Goal: Information Seeking & Learning: Learn about a topic

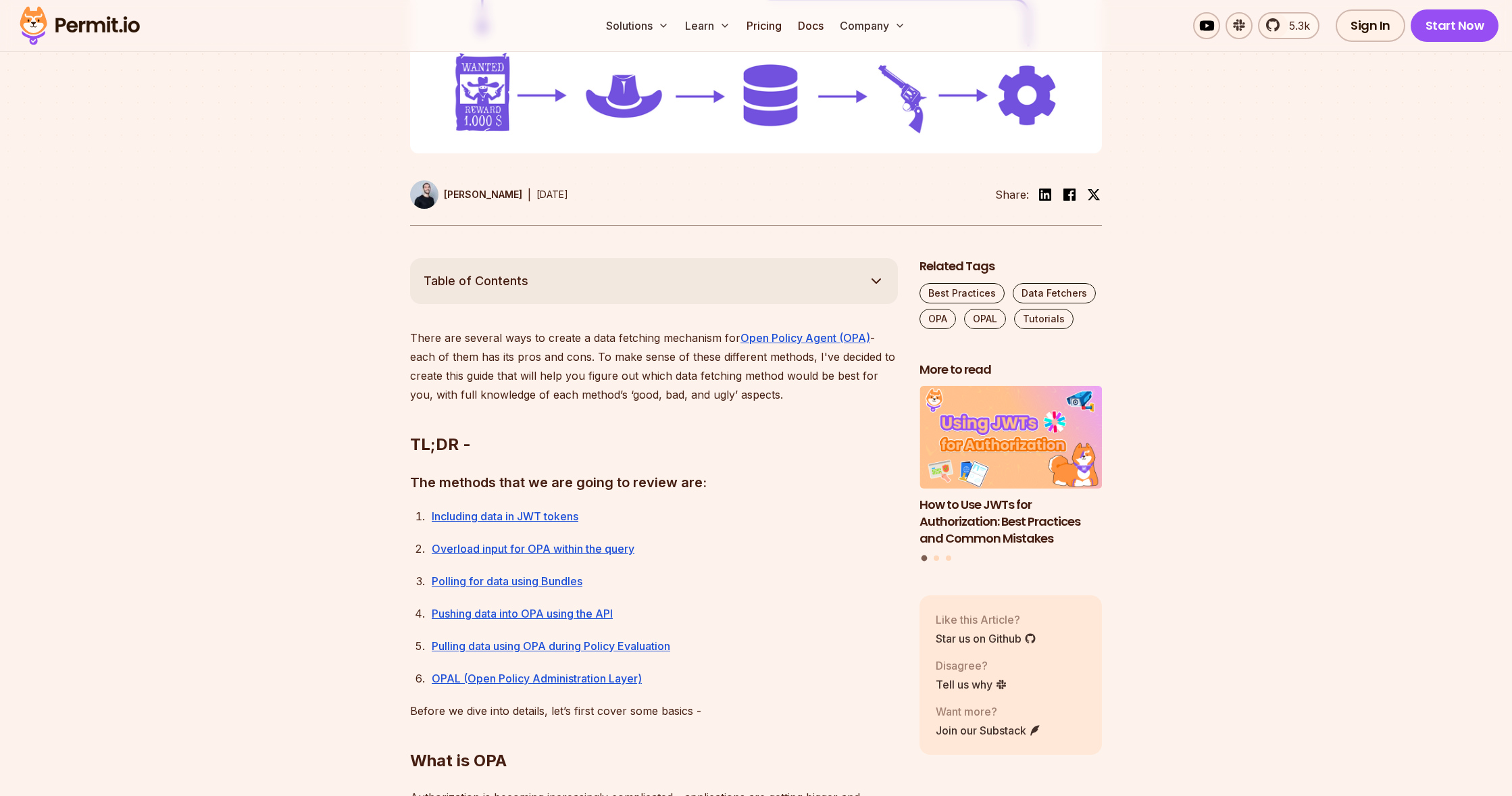
scroll to position [608, 0]
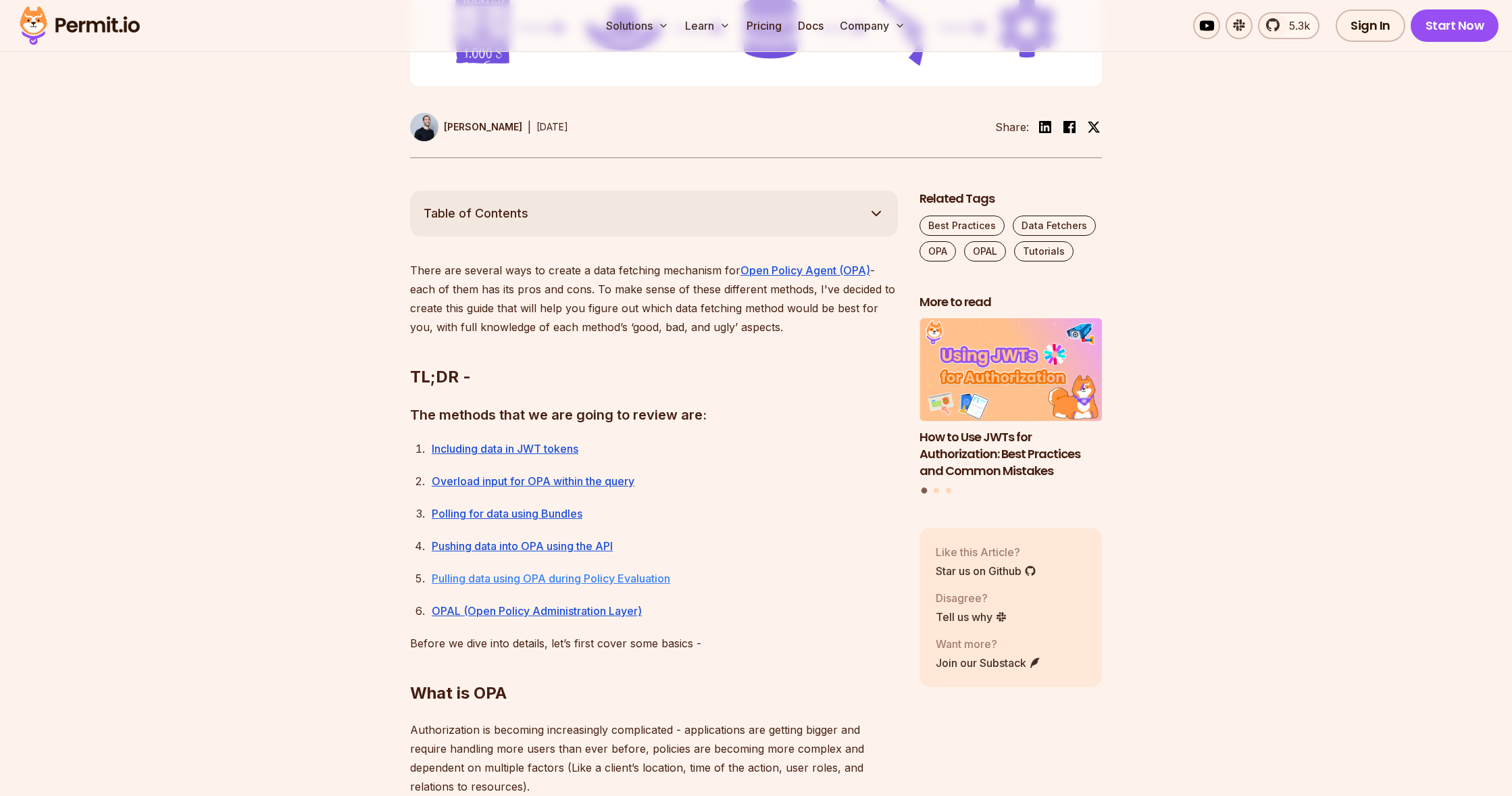
click at [587, 576] on link "Pulling data using OPA during Policy Evaluation" at bounding box center [550, 578] width 238 height 14
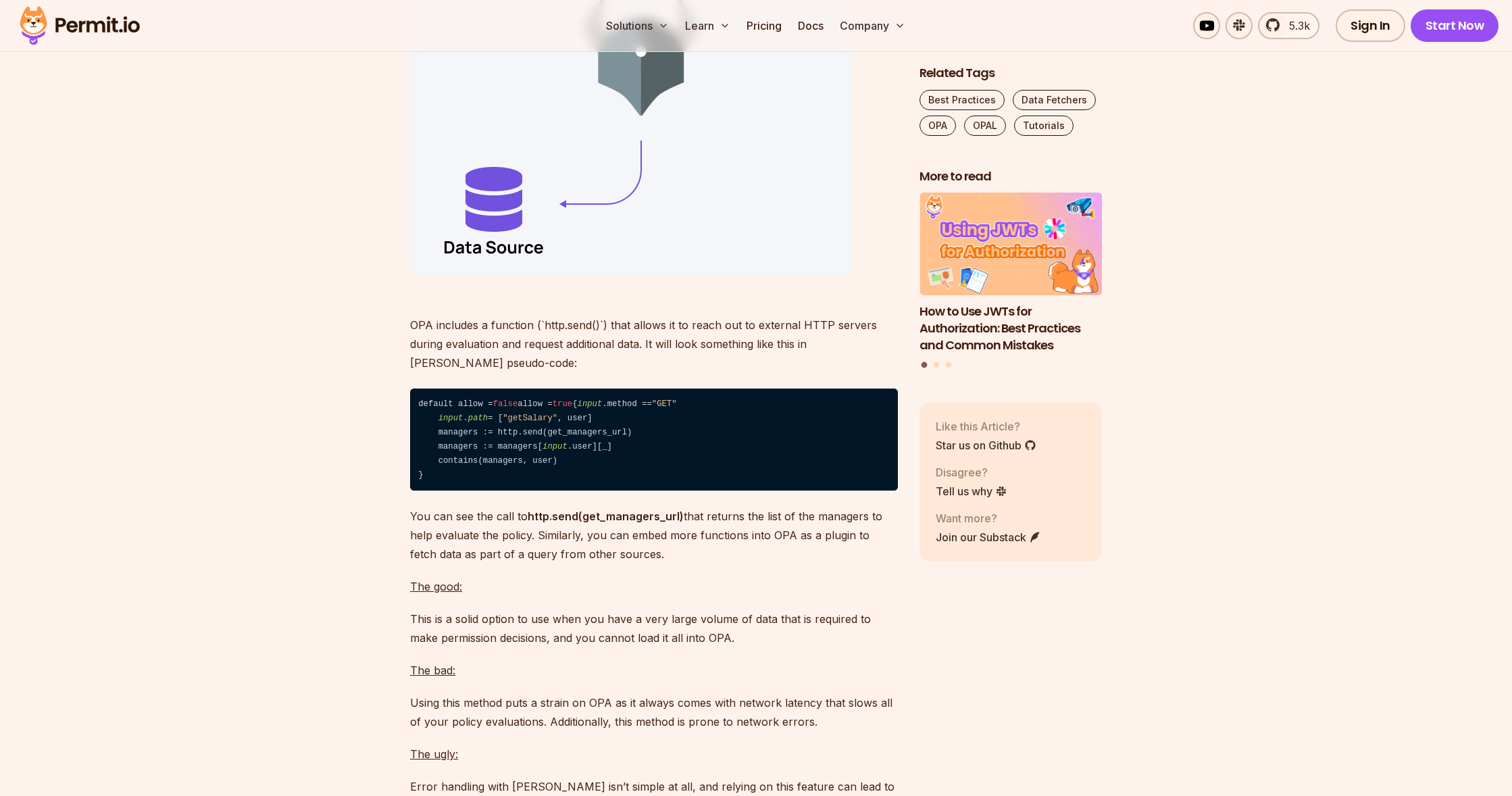
scroll to position [7744, 0]
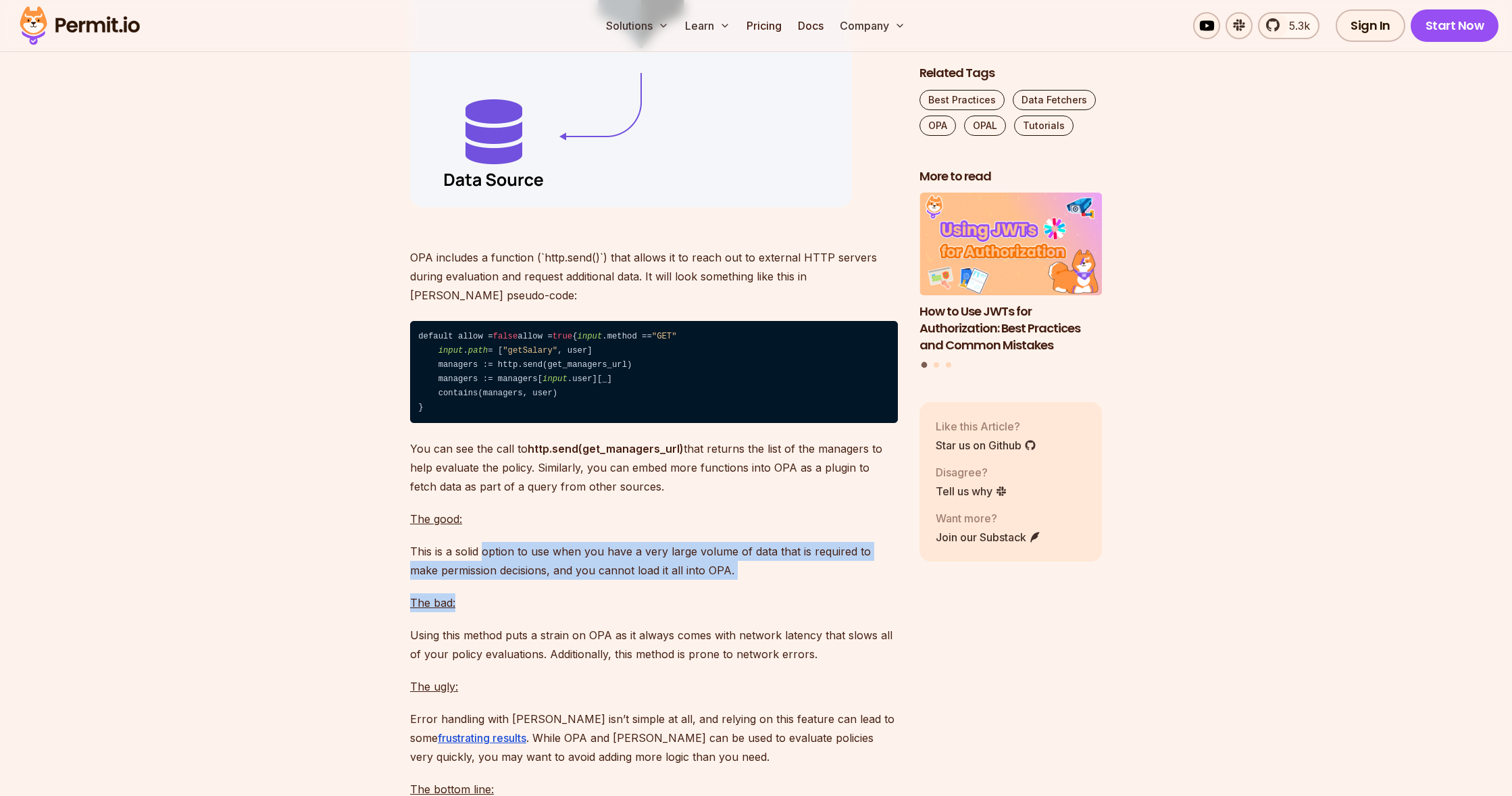
drag, startPoint x: 487, startPoint y: 645, endPoint x: 700, endPoint y: 685, distance: 216.7
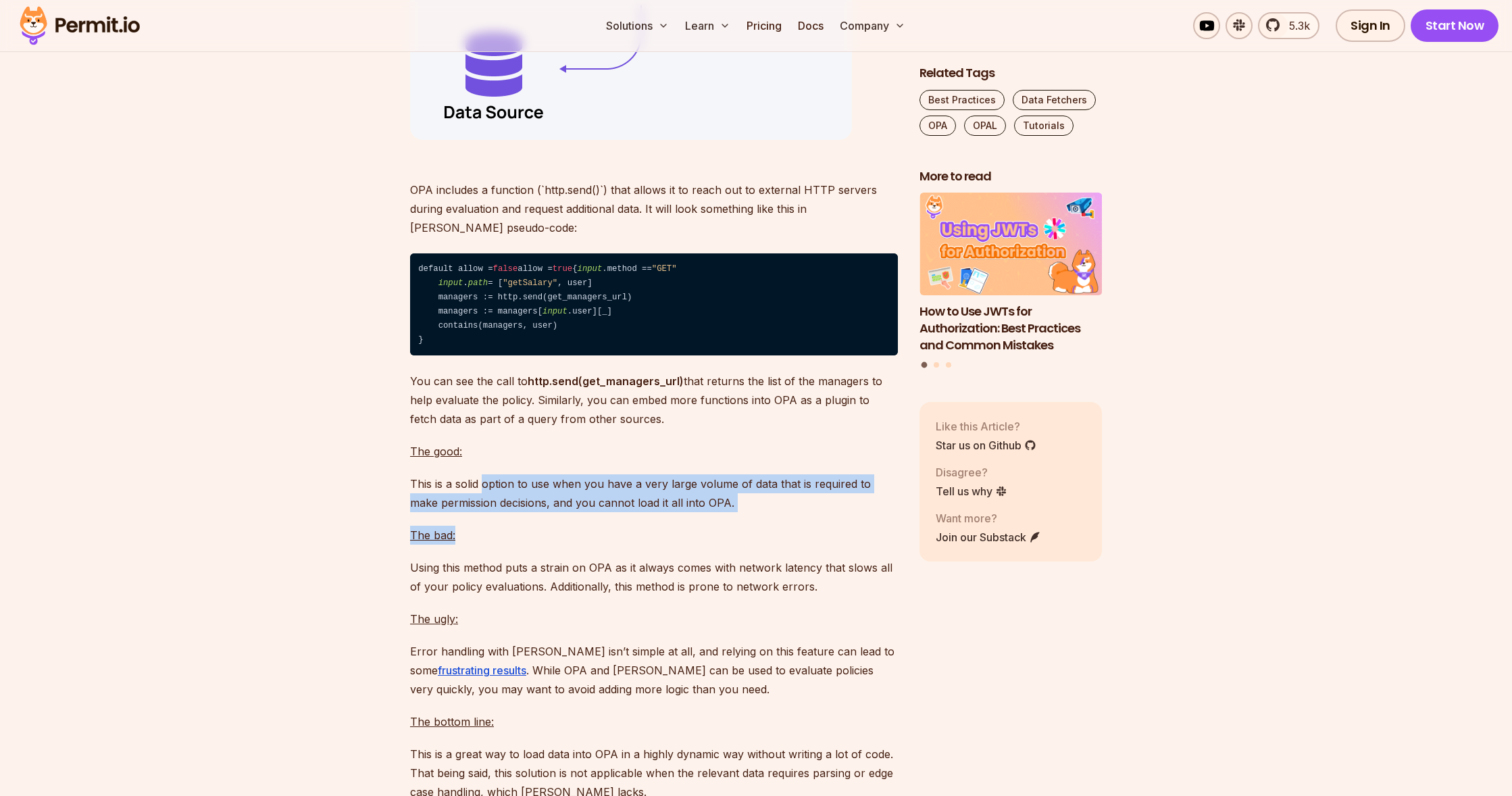
scroll to position [7879, 0]
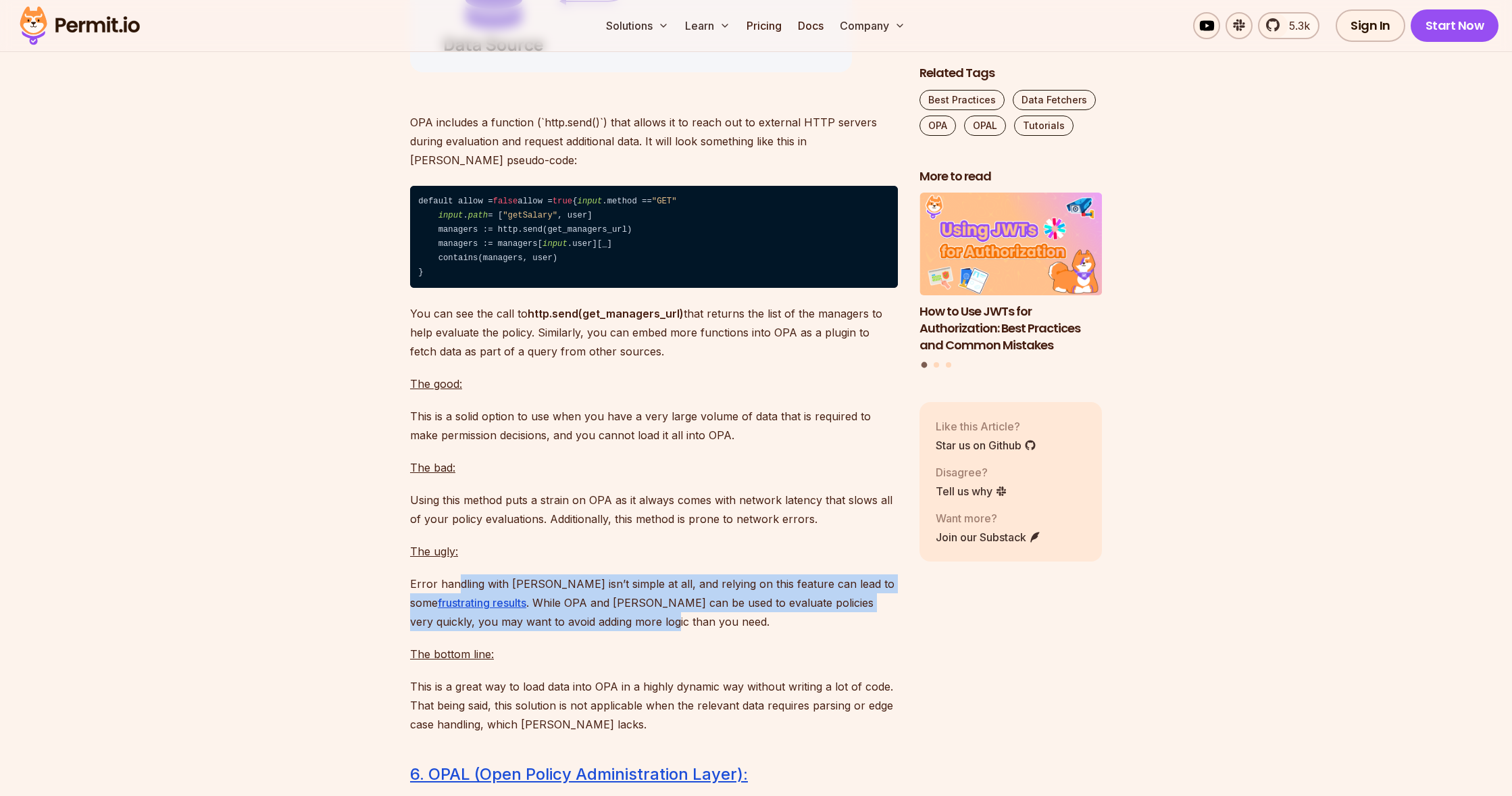
drag, startPoint x: 455, startPoint y: 675, endPoint x: 650, endPoint y: 713, distance: 198.7
click at [650, 632] on p "Error handling with [PERSON_NAME] isn’t simple at all, and relying on this feat…" at bounding box center [654, 603] width 488 height 57
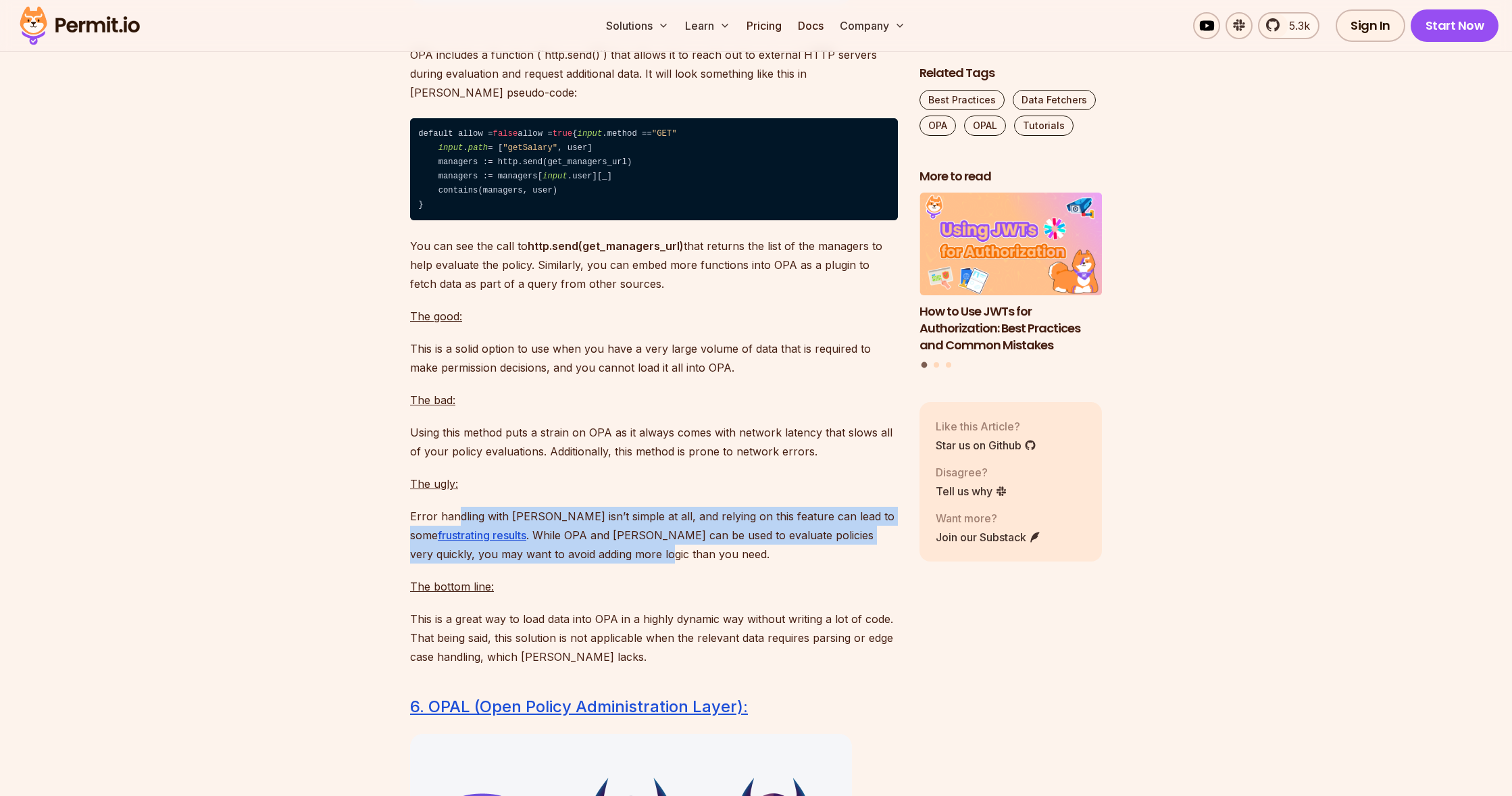
scroll to position [8014, 0]
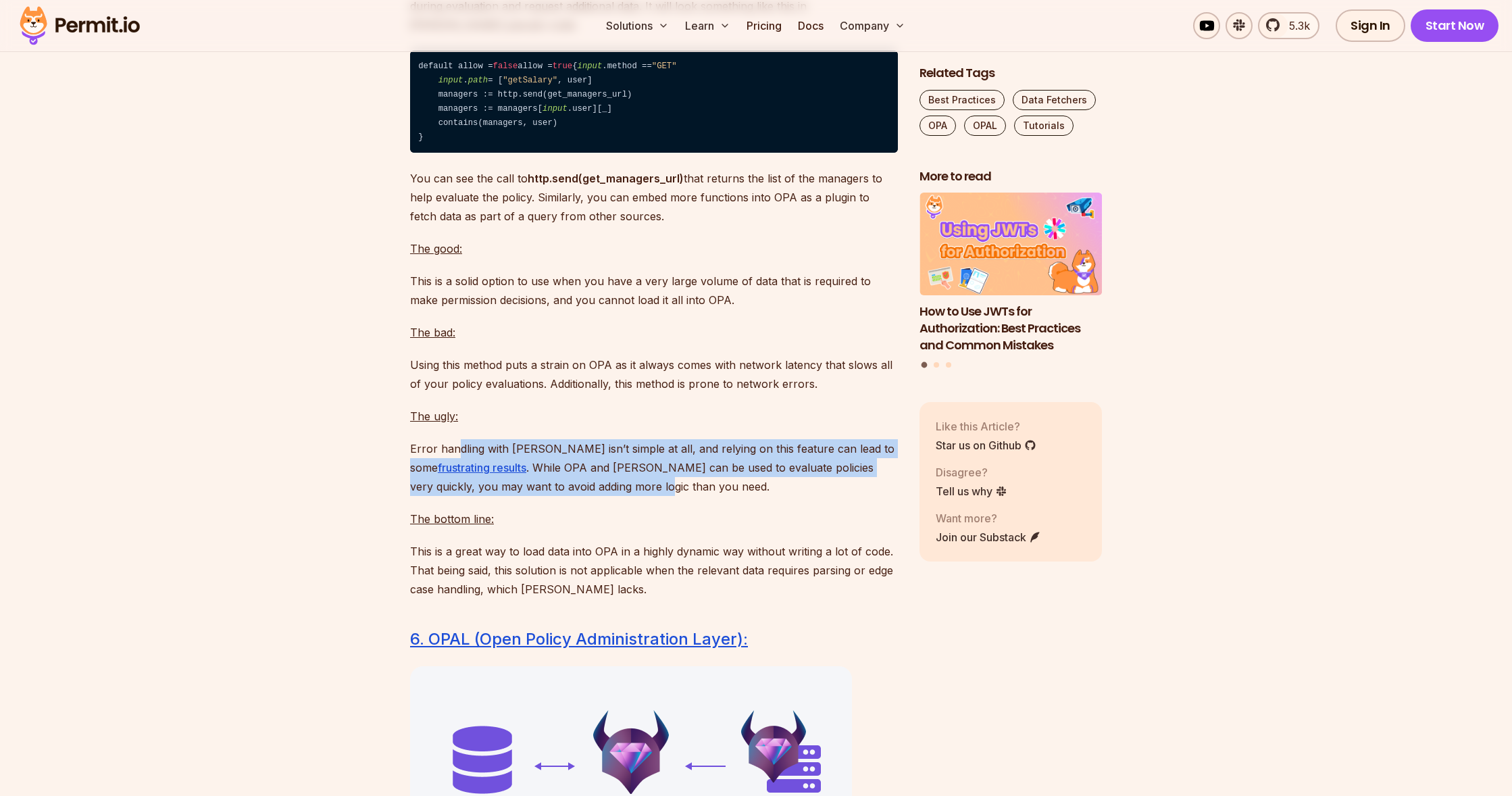
click at [605, 649] on link "6. OPAL (Open Policy Administration Layer):" at bounding box center [579, 639] width 338 height 20
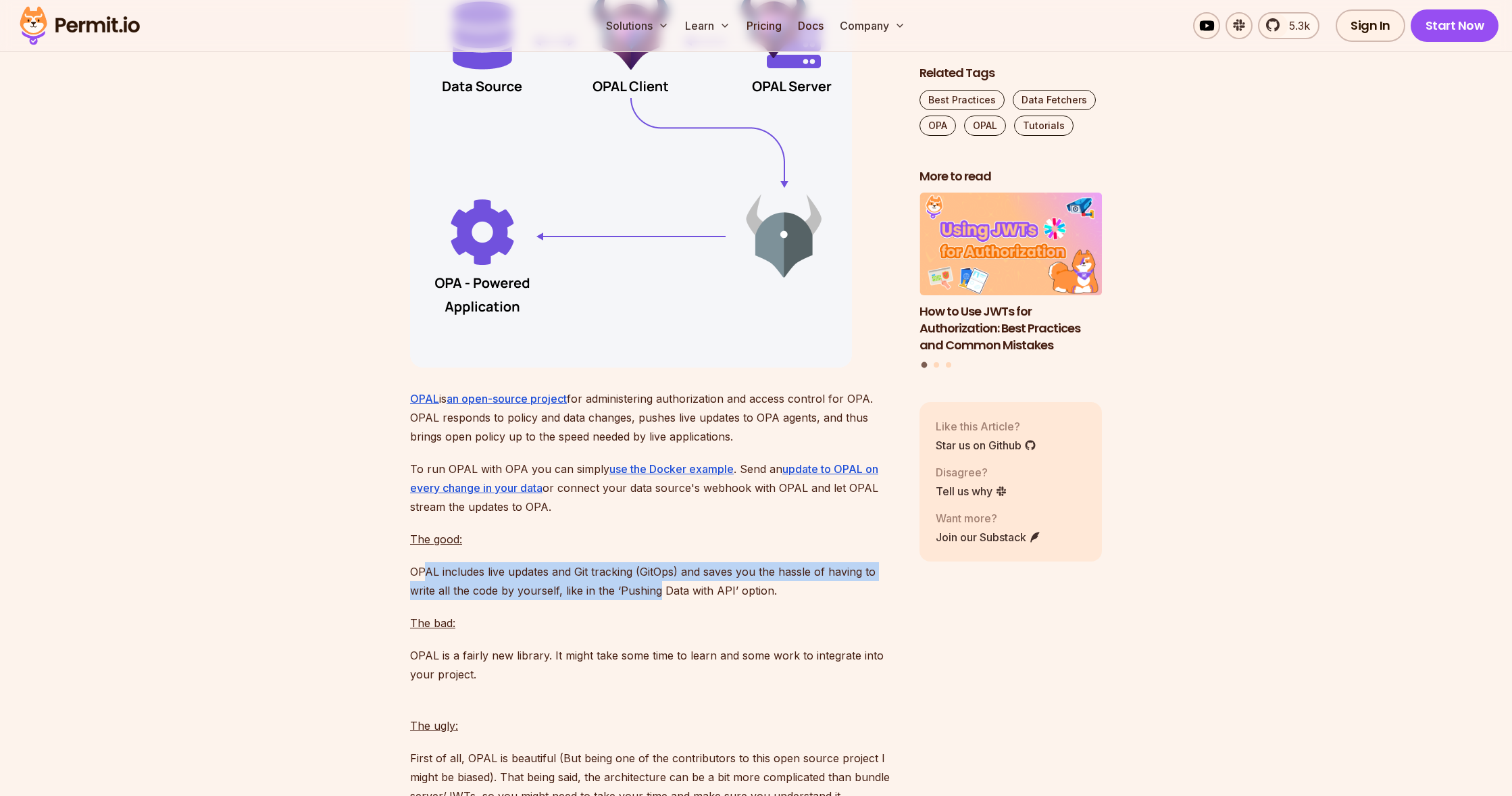
drag, startPoint x: 446, startPoint y: 667, endPoint x: 659, endPoint y: 686, distance: 213.8
click at [659, 600] on p "OPAL includes live updates and Git tracking (GitOps) and saves you the hassle o…" at bounding box center [654, 581] width 488 height 38
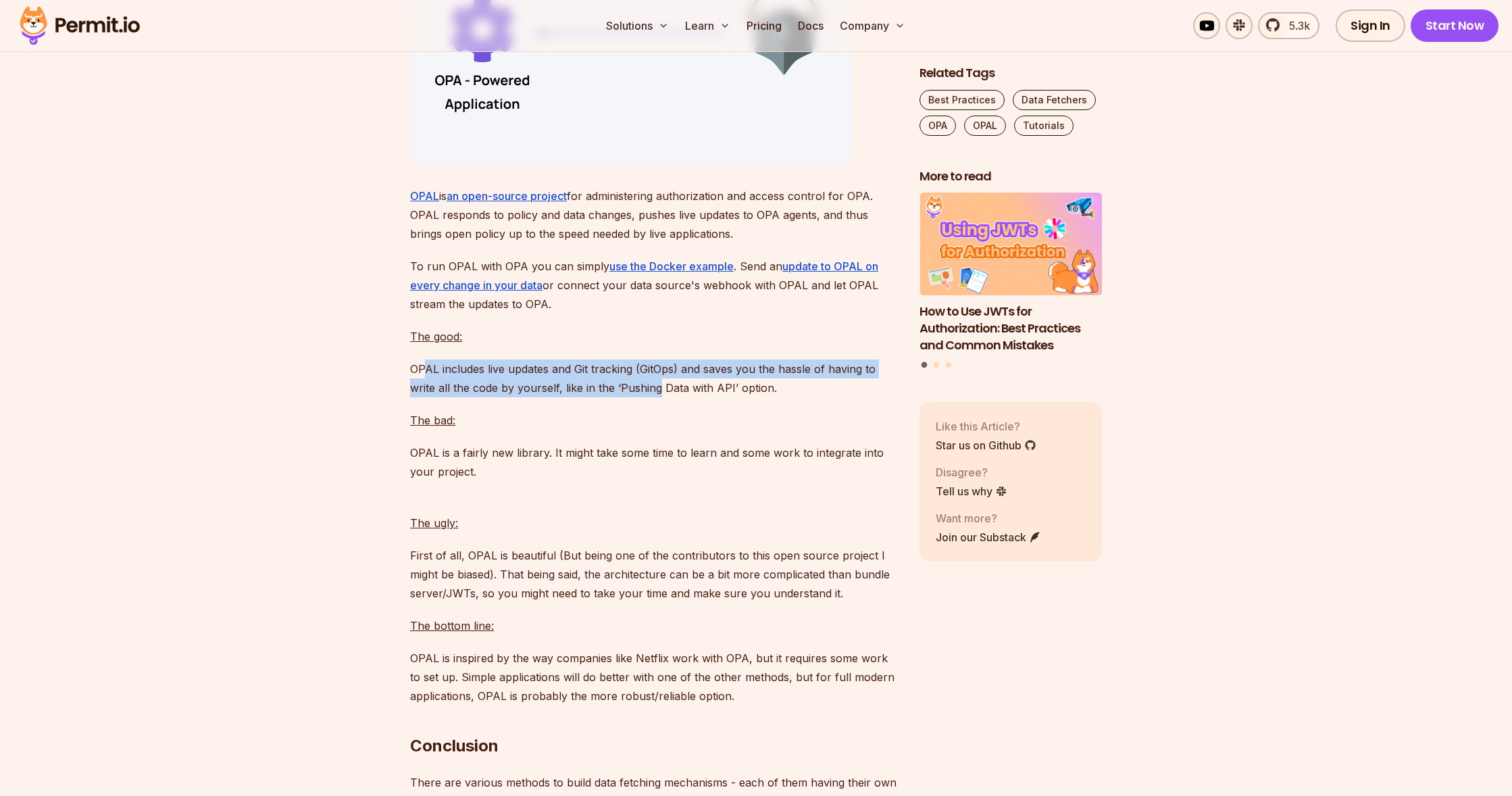
scroll to position [9009, 0]
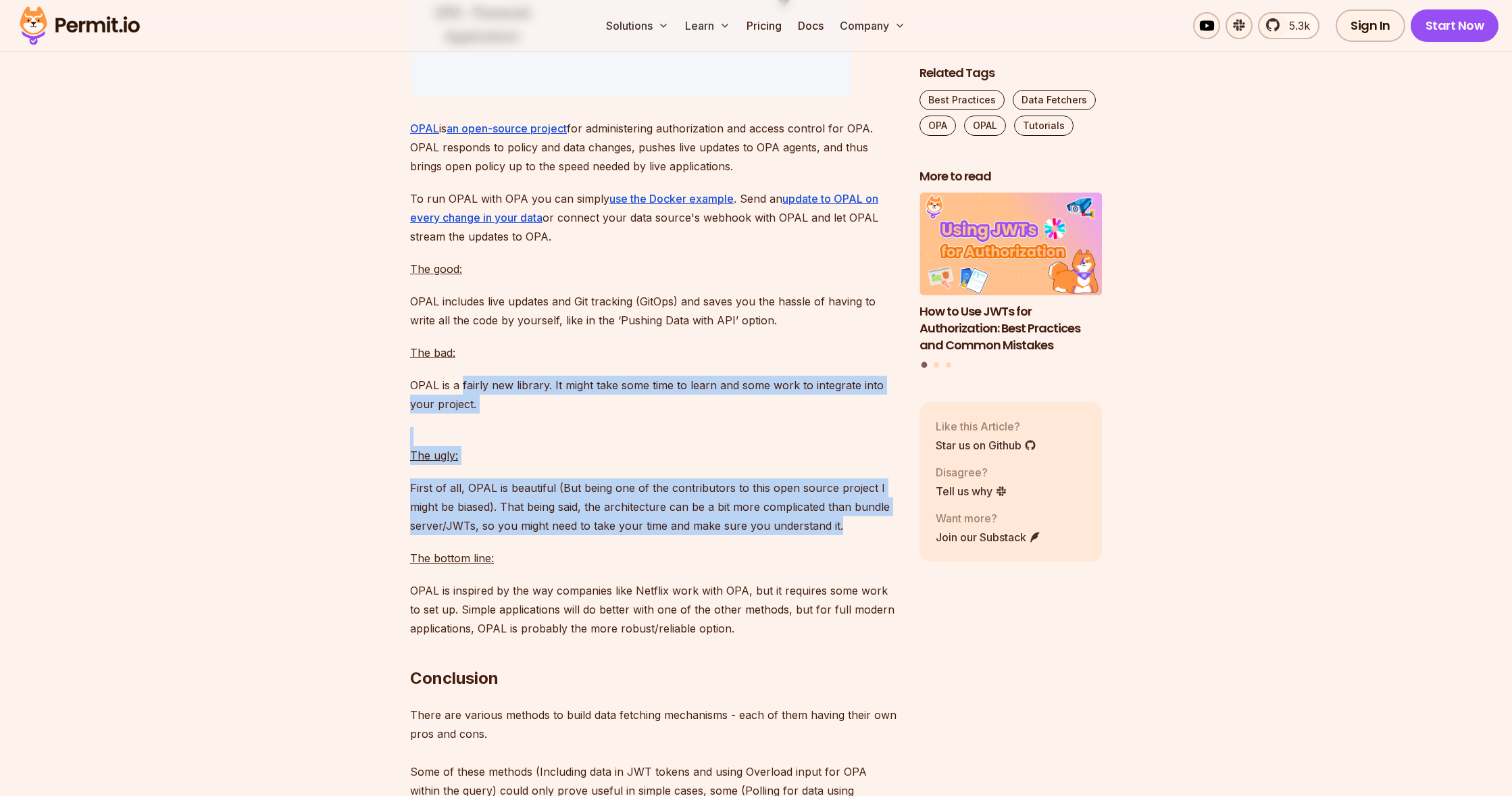
drag, startPoint x: 464, startPoint y: 485, endPoint x: 889, endPoint y: 625, distance: 447.5
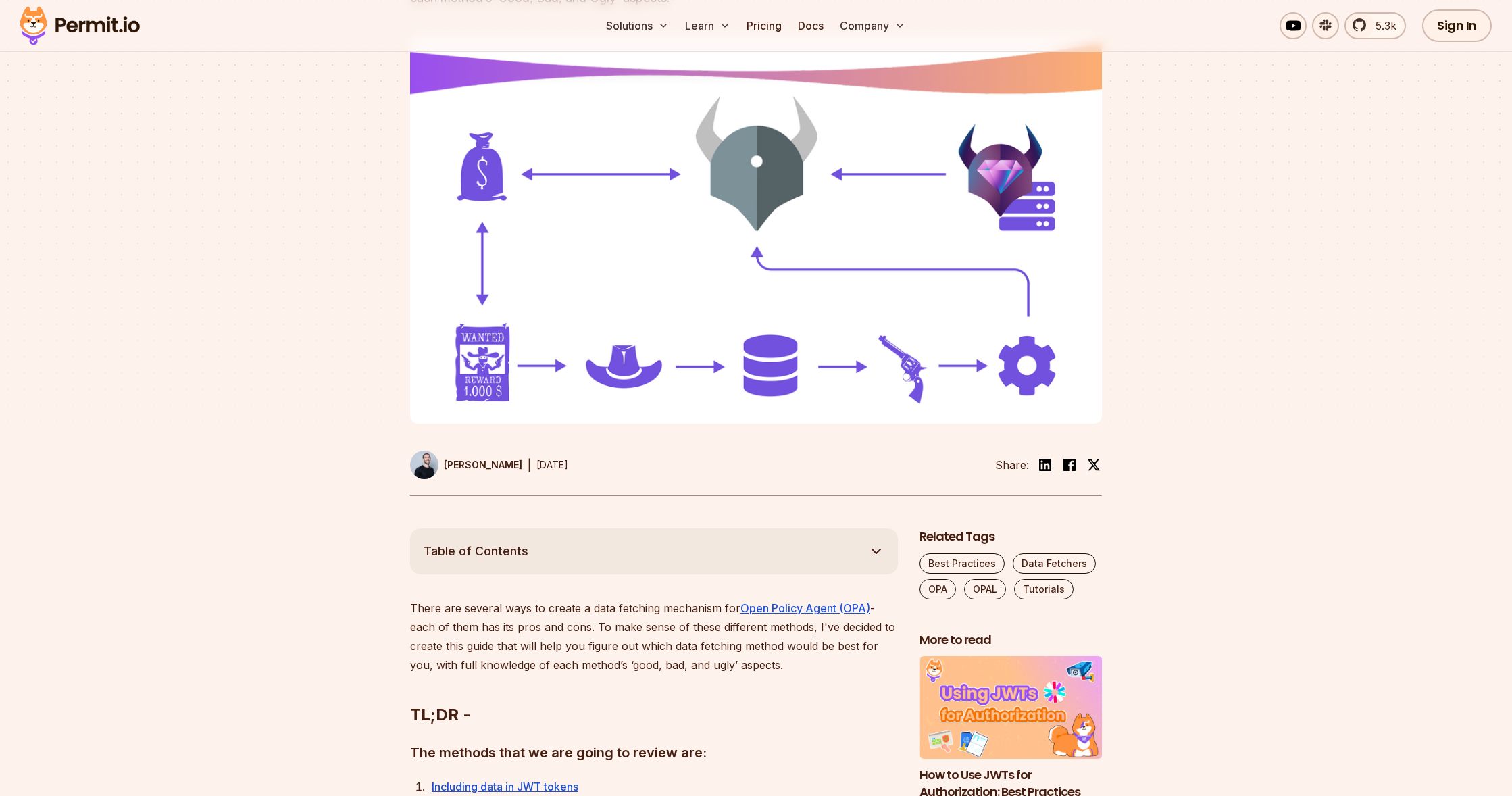
scroll to position [540, 0]
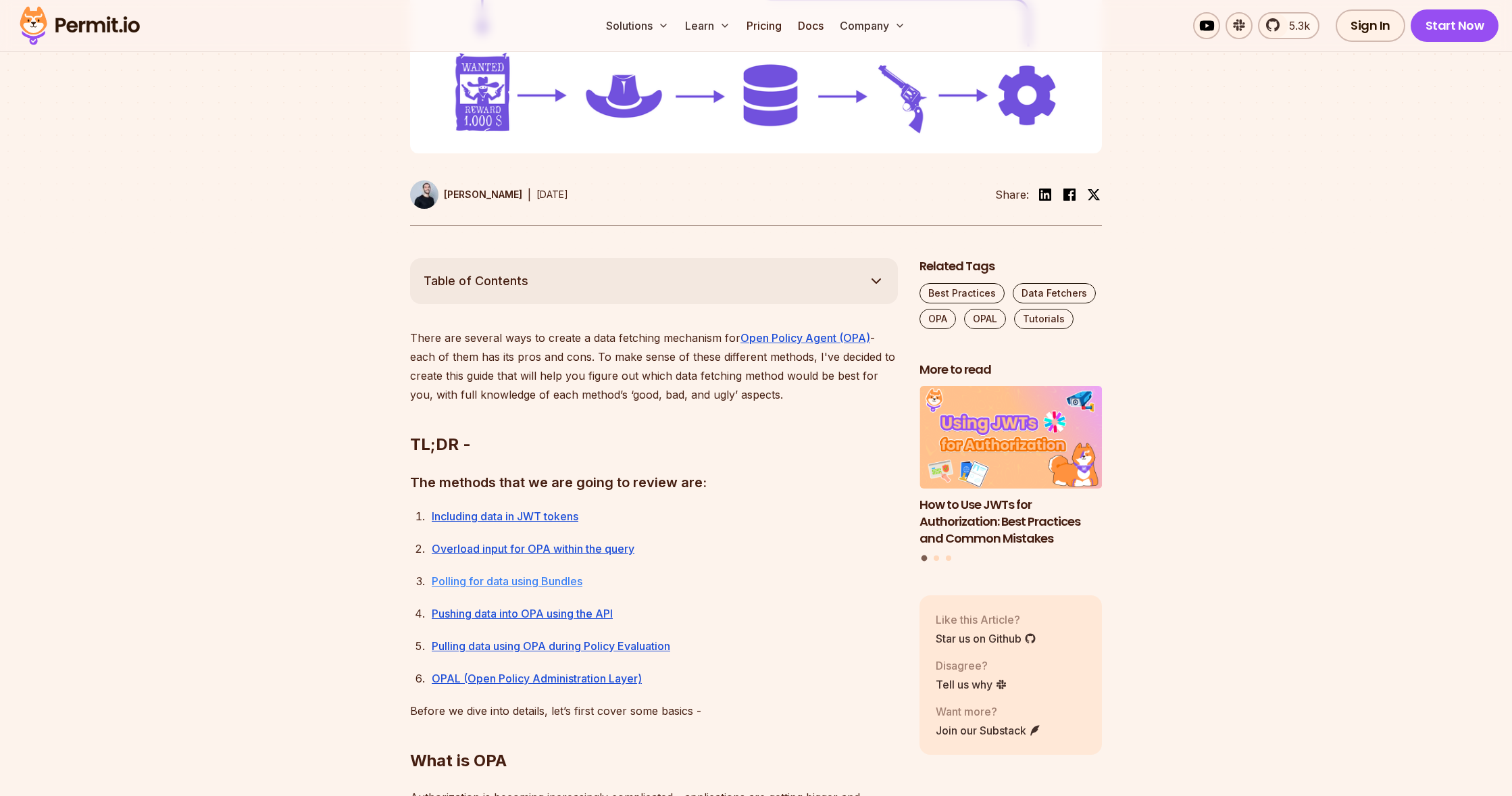
click at [530, 576] on link "Polling for data using Bundles" at bounding box center [507, 582] width 151 height 14
